Goal: Task Accomplishment & Management: Manage account settings

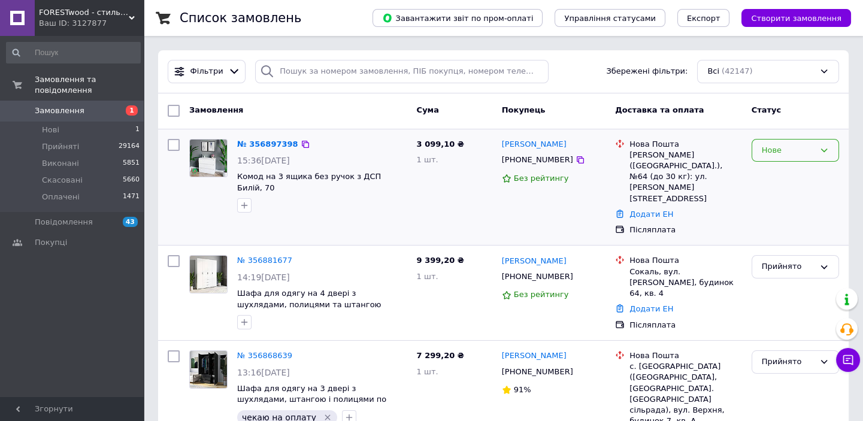
drag, startPoint x: 779, startPoint y: 149, endPoint x: 779, endPoint y: 157, distance: 7.8
click at [779, 150] on div "Нове" at bounding box center [788, 150] width 53 height 13
click at [779, 174] on li "Прийнято" at bounding box center [795, 175] width 86 height 22
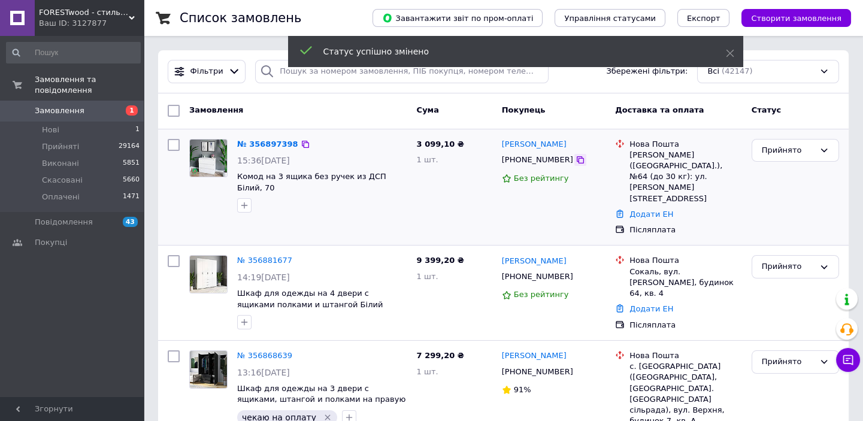
click at [576, 159] on icon at bounding box center [581, 160] width 10 height 10
click at [279, 73] on input "search" at bounding box center [401, 71] width 293 height 23
paste input "[PHONE_NUMBER]"
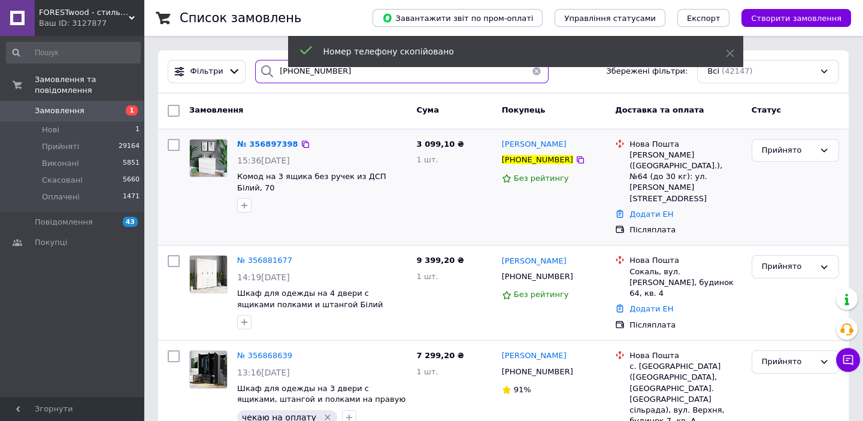
type input "[PHONE_NUMBER]"
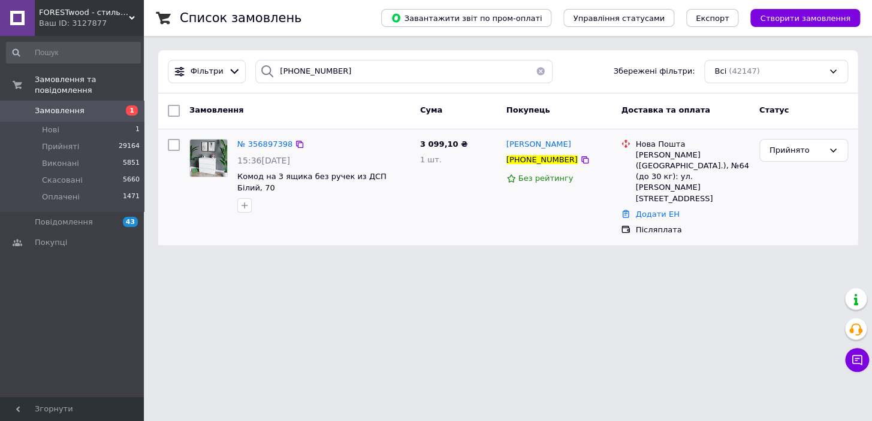
drag, startPoint x: 570, startPoint y: 161, endPoint x: 562, endPoint y: 195, distance: 35.7
click at [580, 161] on icon at bounding box center [585, 160] width 10 height 10
click at [269, 143] on span "№ 356897398" at bounding box center [264, 144] width 55 height 9
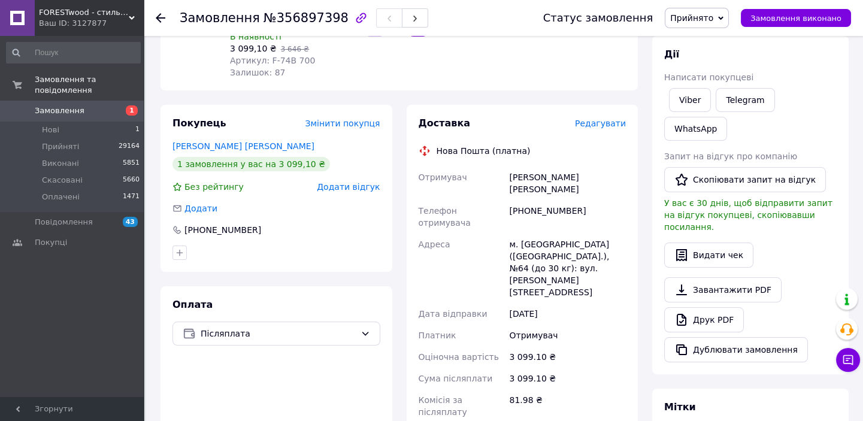
scroll to position [54, 0]
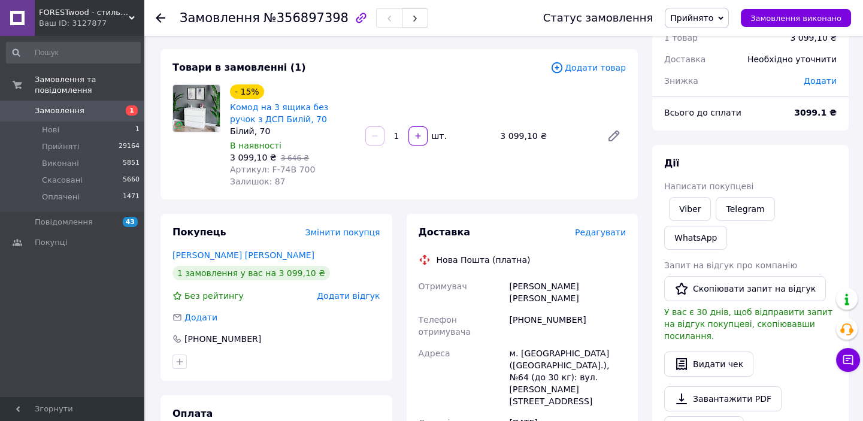
click at [165, 18] on use at bounding box center [161, 18] width 10 height 10
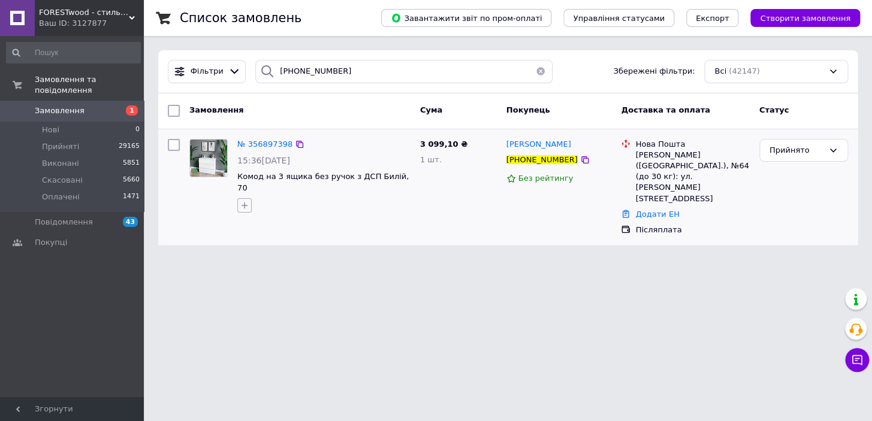
click at [247, 201] on icon "button" at bounding box center [245, 206] width 10 height 10
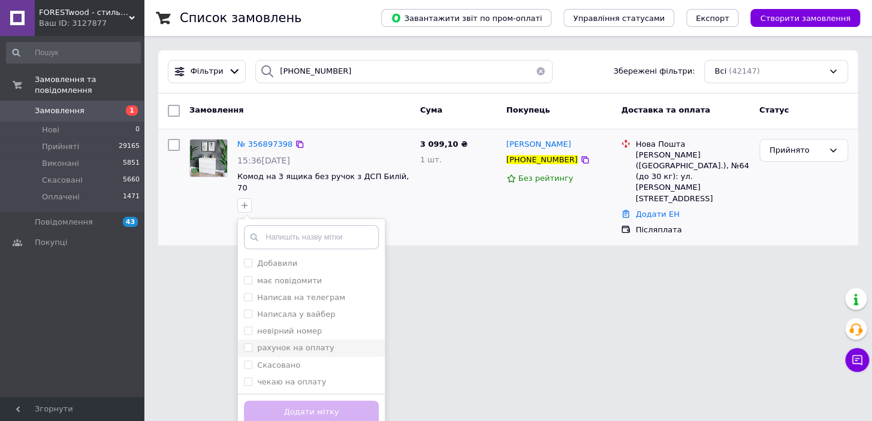
drag, startPoint x: 317, startPoint y: 267, endPoint x: 361, endPoint y: 341, distance: 86.7
click at [317, 276] on div "має повідомити" at bounding box center [311, 281] width 135 height 11
drag, startPoint x: 258, startPoint y: 267, endPoint x: 268, endPoint y: 317, distance: 51.2
click at [258, 276] on label "має повідомити" at bounding box center [289, 280] width 65 height 9
checkbox input "false"
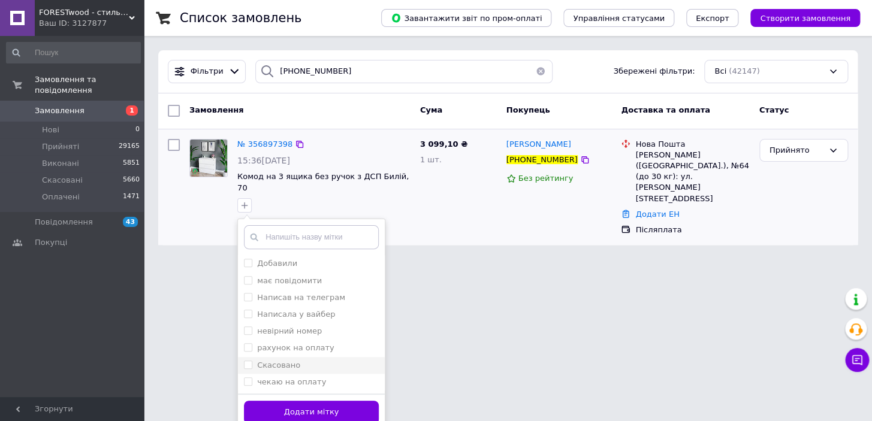
drag, startPoint x: 270, startPoint y: 350, endPoint x: 271, endPoint y: 361, distance: 11.4
click at [270, 361] on label "Скасовано" at bounding box center [278, 365] width 43 height 9
checkbox input "true"
click at [273, 401] on button "Додати мітку" at bounding box center [311, 412] width 135 height 23
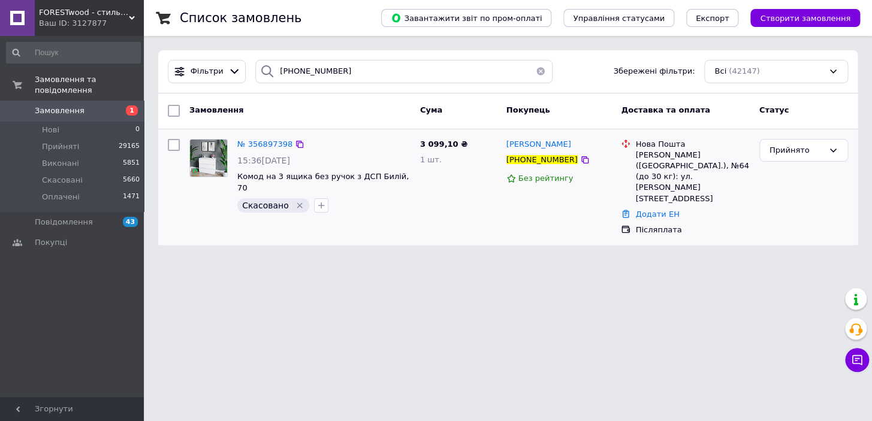
click at [533, 71] on button "button" at bounding box center [540, 71] width 24 height 23
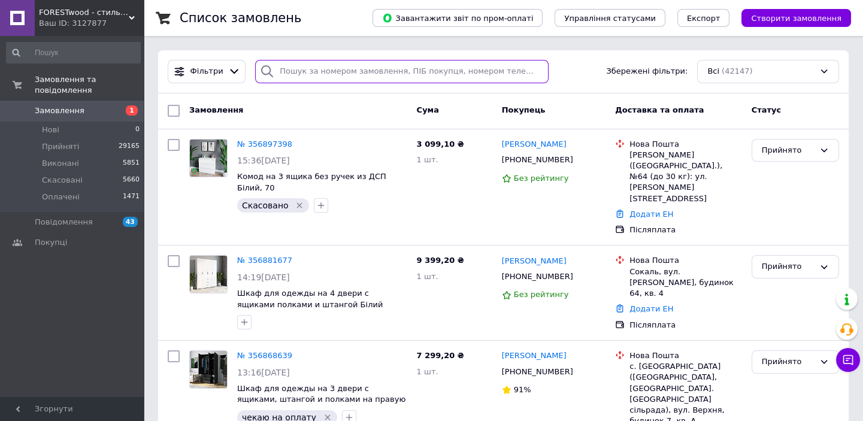
click at [314, 66] on input "search" at bounding box center [401, 71] width 293 height 23
paste input "0936719126"
type input "0936719126"
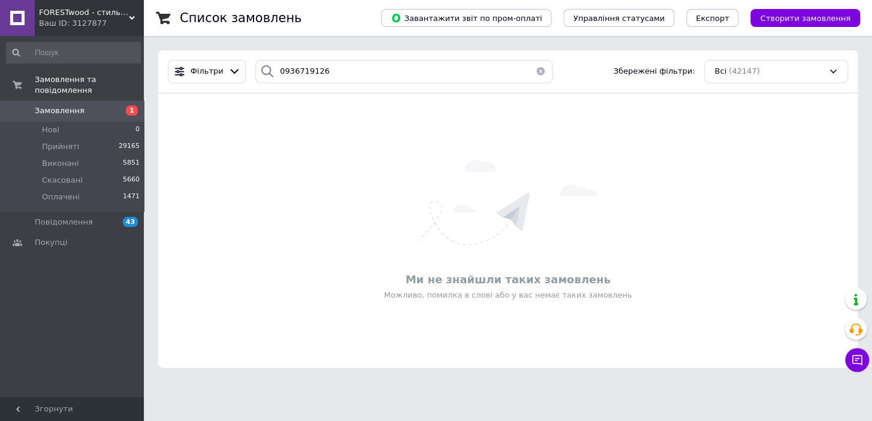
click at [537, 76] on button "button" at bounding box center [540, 71] width 24 height 23
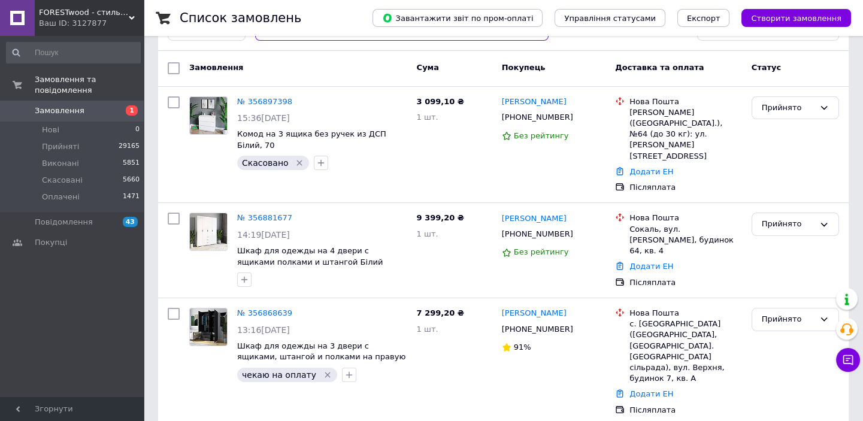
scroll to position [54, 0]
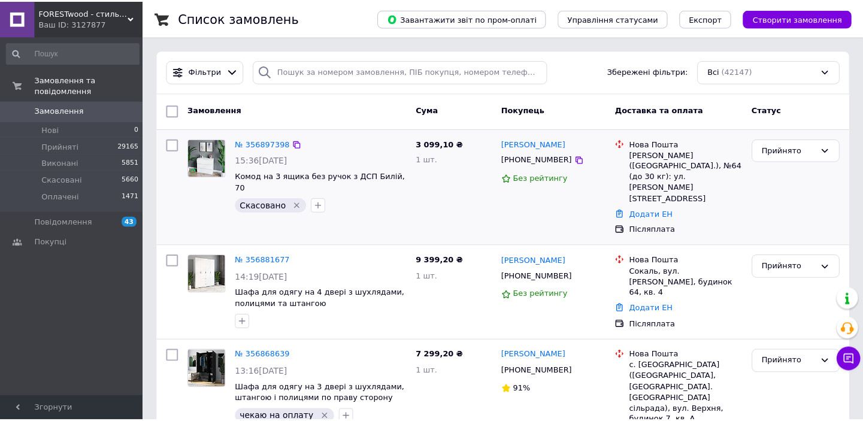
scroll to position [54, 0]
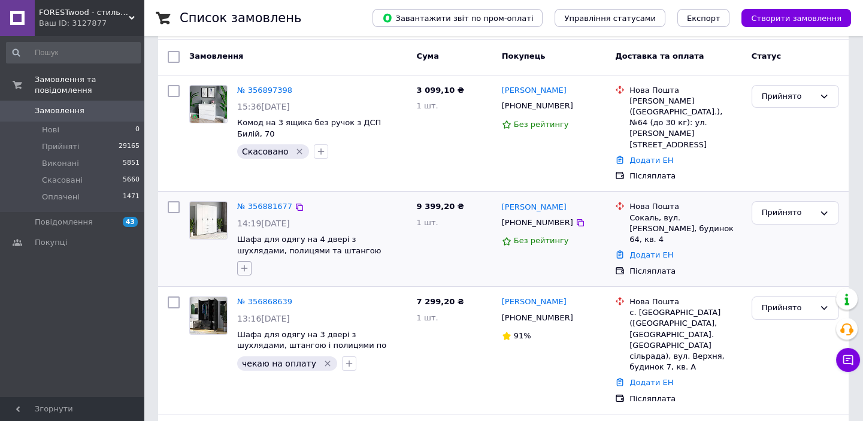
click at [247, 264] on icon "button" at bounding box center [245, 269] width 10 height 10
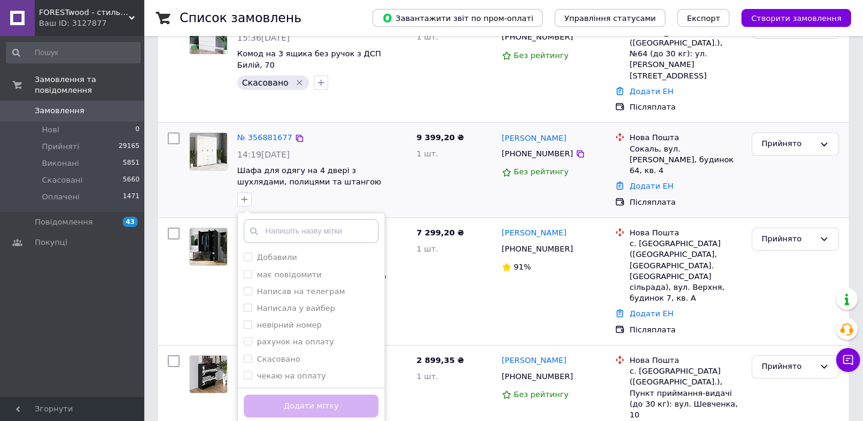
scroll to position [217, 0]
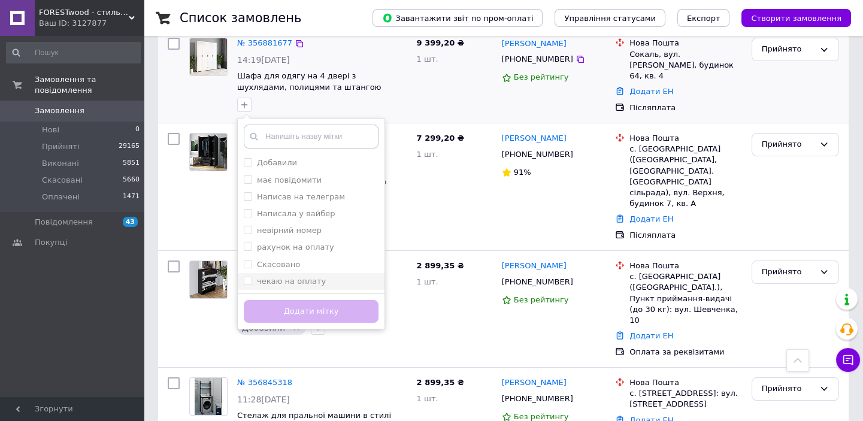
click at [293, 277] on label "чекаю на оплату" at bounding box center [291, 281] width 69 height 9
checkbox input "true"
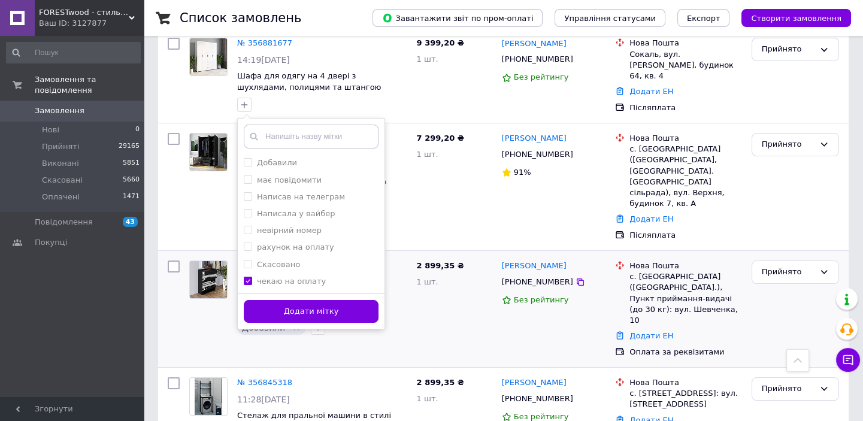
click at [302, 300] on button "Додати мітку" at bounding box center [311, 311] width 135 height 23
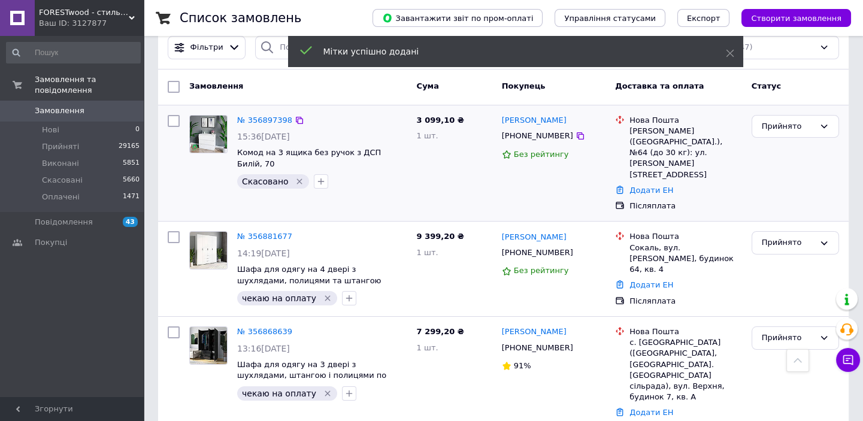
scroll to position [0, 0]
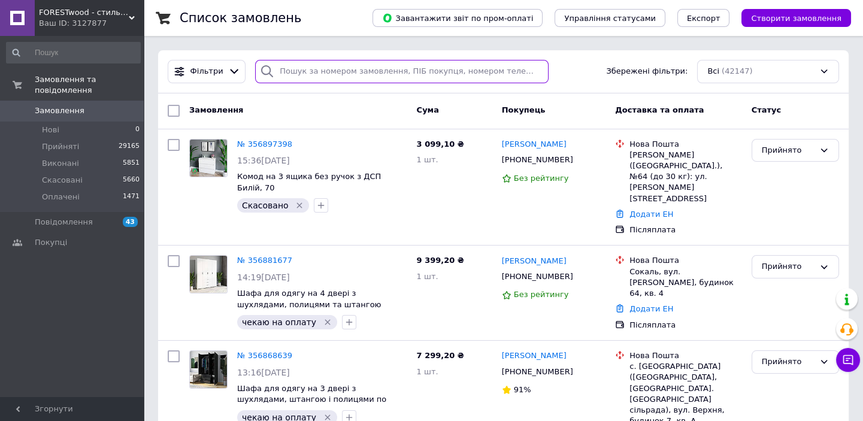
click at [303, 71] on input "search" at bounding box center [401, 71] width 293 height 23
type input "x"
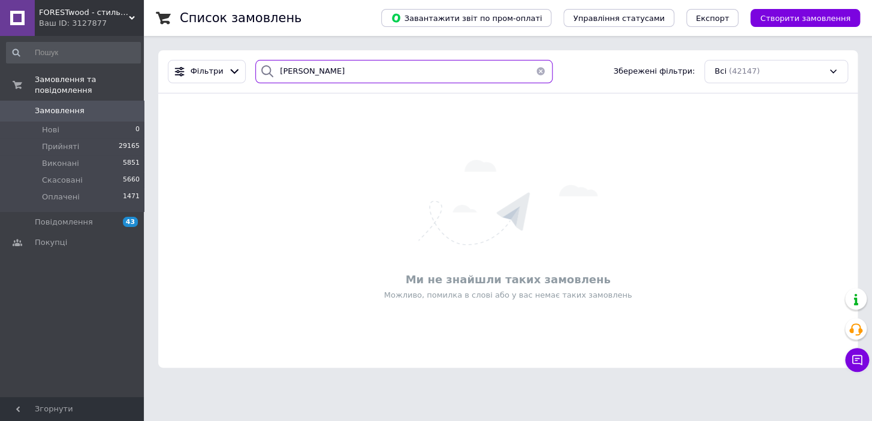
click at [281, 70] on input "[PERSON_NAME]" at bounding box center [403, 71] width 297 height 23
type input "[DEMOGRAPHIC_DATA]"
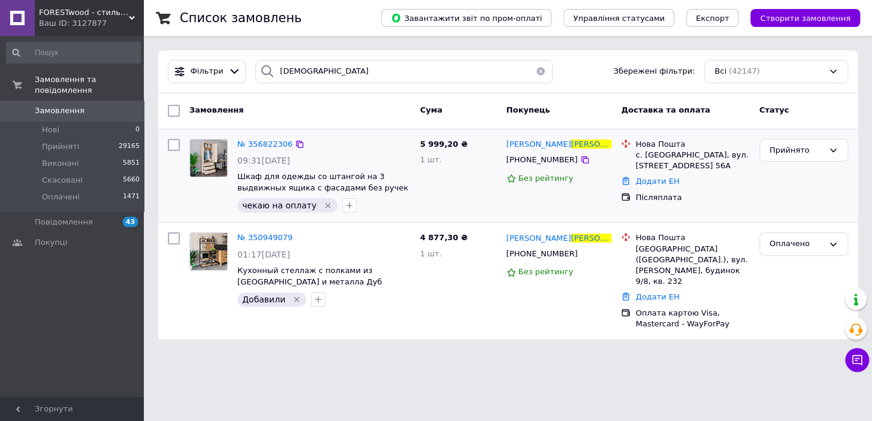
click at [323, 206] on icon "Видалити мітку" at bounding box center [328, 206] width 10 height 10
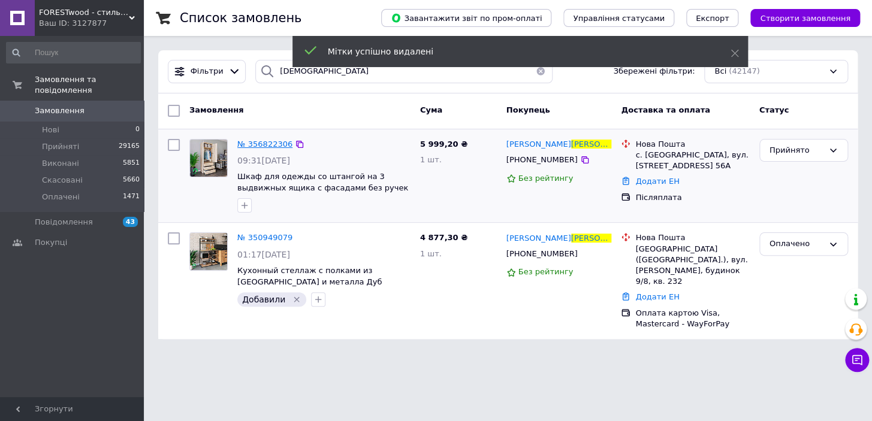
click at [250, 144] on span "№ 356822306" at bounding box center [264, 144] width 55 height 9
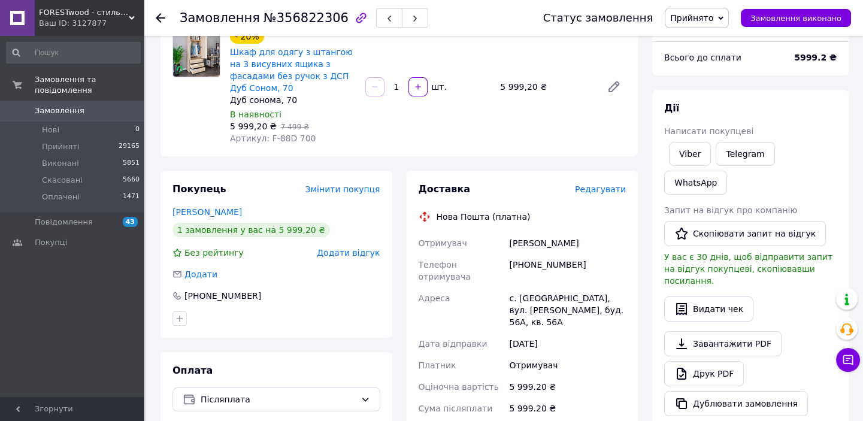
scroll to position [108, 0]
drag, startPoint x: 591, startPoint y: 231, endPoint x: 527, endPoint y: 238, distance: 65.1
click at [483, 239] on div "Отримувач [PERSON_NAME] Телефон отримувача [PHONE_NUMBER] Адреса [PERSON_NAME].…" at bounding box center [522, 360] width 213 height 254
copy div "Отримувач [PERSON_NAME]"
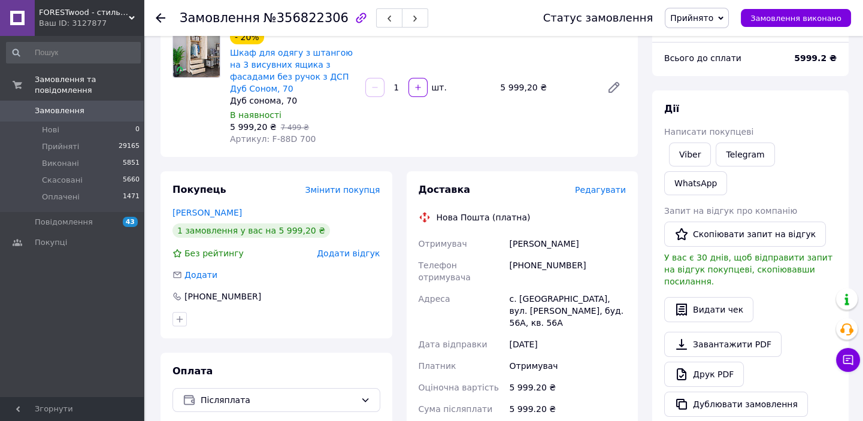
copy div "Отримувач [PERSON_NAME]"
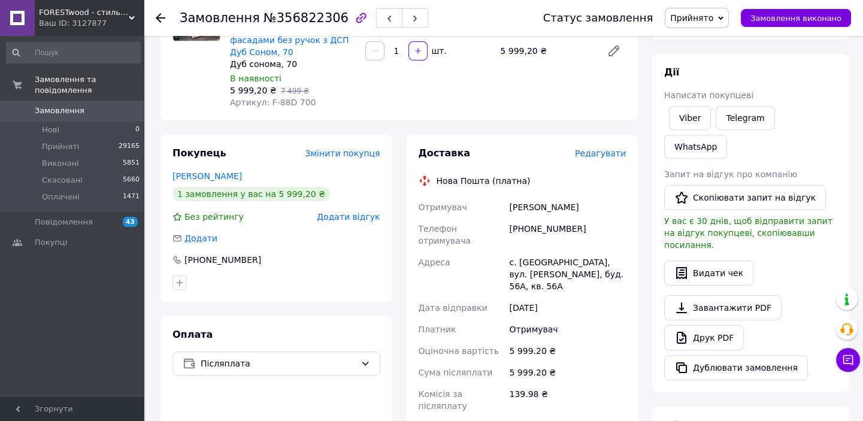
scroll to position [163, 0]
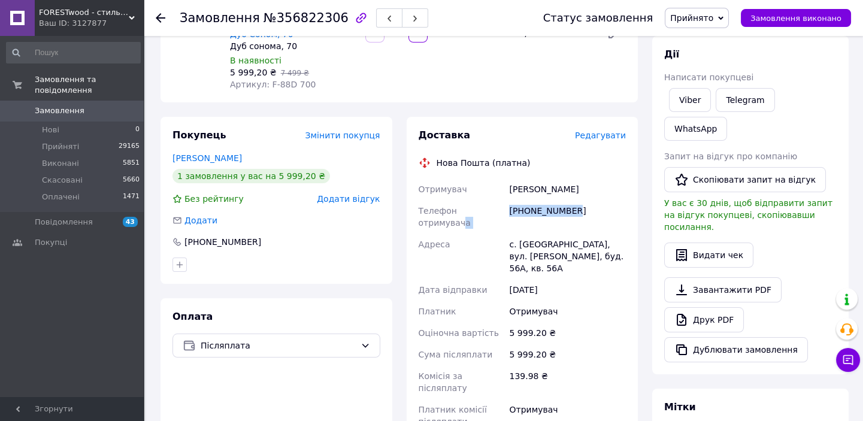
drag, startPoint x: 570, startPoint y: 193, endPoint x: 500, endPoint y: 196, distance: 69.6
click at [498, 196] on div "Отримувач [PERSON_NAME] Телефон отримувача [PHONE_NUMBER] Адреса [PERSON_NAME].…" at bounding box center [522, 306] width 213 height 254
copy div "Телефон отримувача [PHONE_NUMBER]"
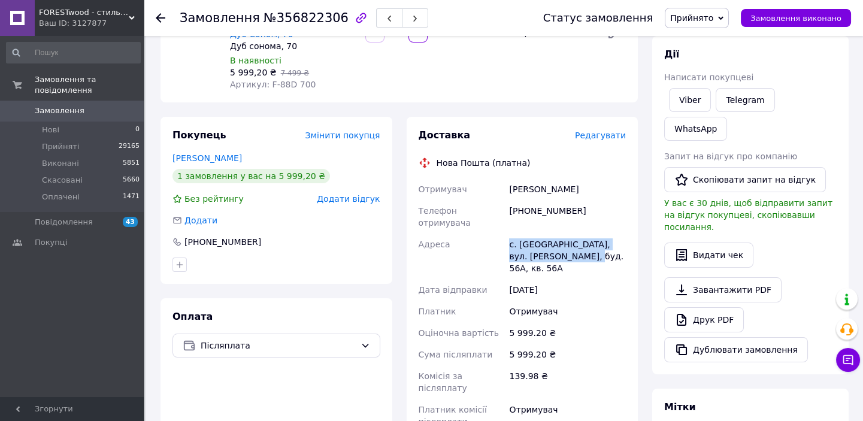
drag, startPoint x: 498, startPoint y: 221, endPoint x: 545, endPoint y: 234, distance: 48.4
click at [561, 232] on div "Отримувач [PERSON_NAME] Телефон отримувача [PHONE_NUMBER] Адреса [PERSON_NAME].…" at bounding box center [522, 306] width 213 height 254
copy div "Адреса с. [GEOGRAPHIC_DATA], вул. [PERSON_NAME], буд. 56А, кв. 56А"
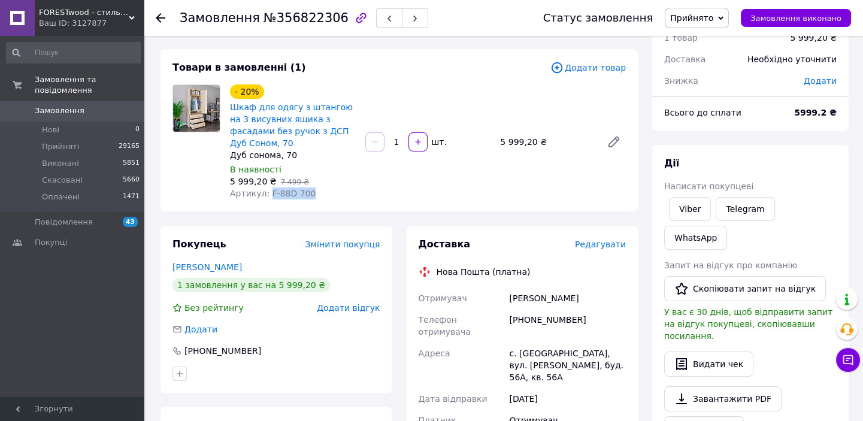
drag, startPoint x: 264, startPoint y: 180, endPoint x: 294, endPoint y: 180, distance: 29.4
click at [306, 187] on div "Артикул: F-88D 700" at bounding box center [293, 193] width 126 height 12
copy span "F-88D 700"
click at [159, 18] on use at bounding box center [161, 18] width 10 height 10
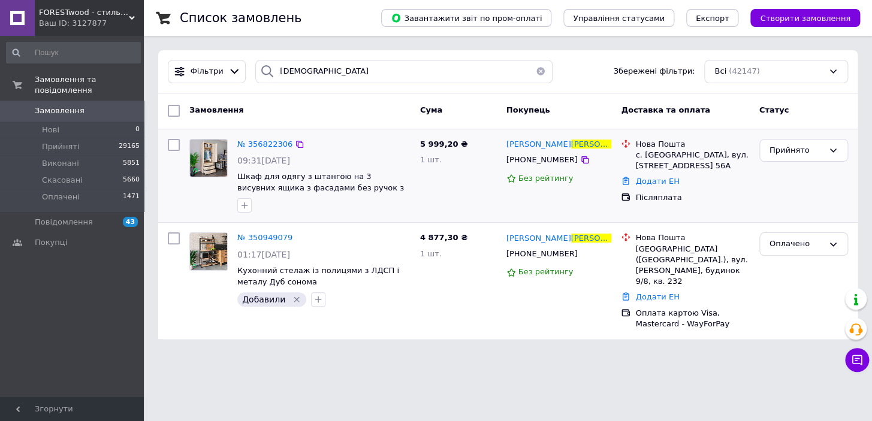
drag, startPoint x: 242, startPoint y: 209, endPoint x: 255, endPoint y: 209, distance: 12.6
click at [242, 207] on icon "button" at bounding box center [245, 206] width 10 height 10
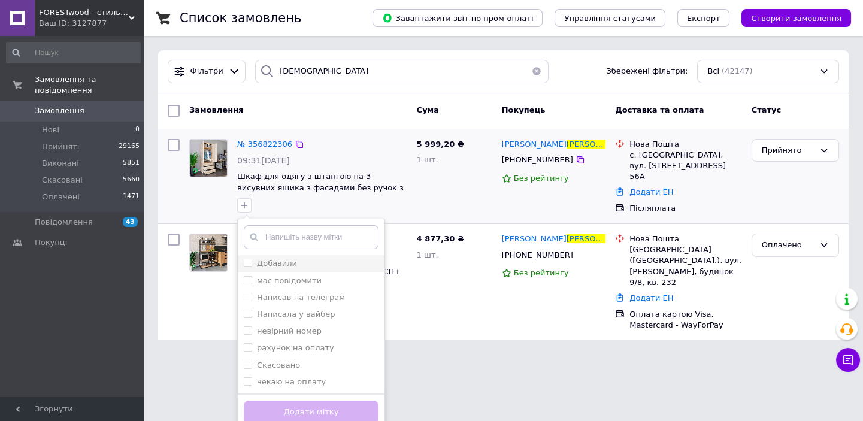
click at [295, 268] on div "Добавили" at bounding box center [311, 263] width 135 height 11
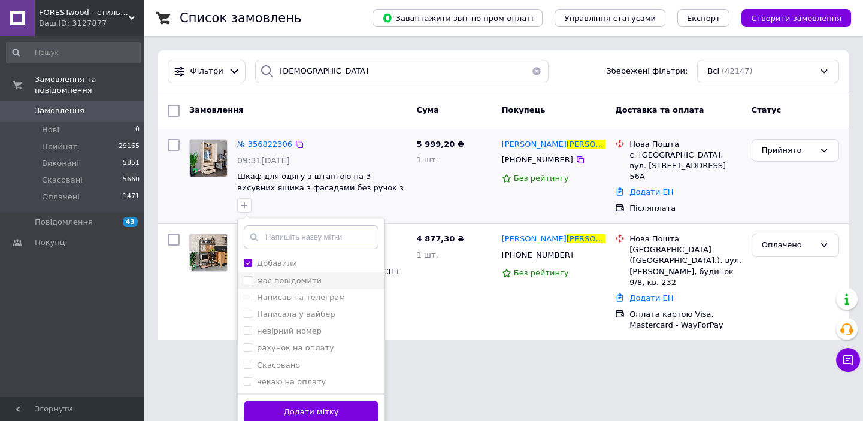
checkbox input "true"
click at [317, 405] on button "Додати мітку" at bounding box center [311, 412] width 135 height 23
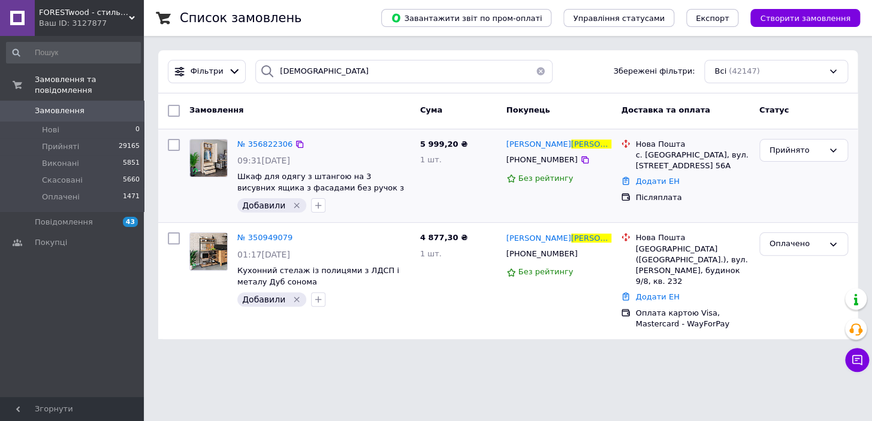
click at [535, 72] on button "button" at bounding box center [540, 71] width 24 height 23
